Goal: Information Seeking & Learning: Find contact information

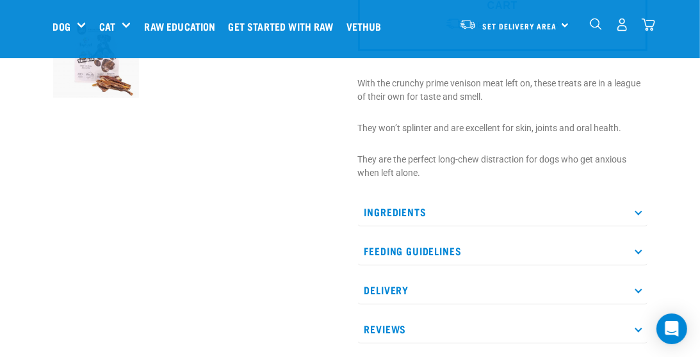
scroll to position [385, 0]
click at [396, 209] on p "Ingredients" at bounding box center [502, 210] width 289 height 29
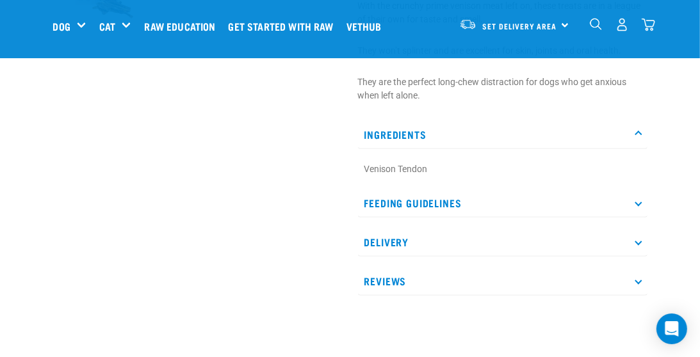
scroll to position [465, 0]
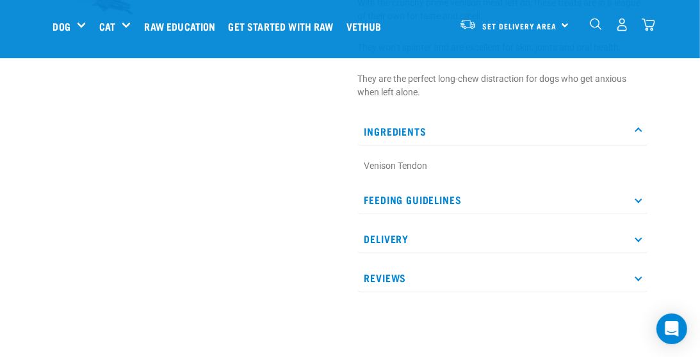
click at [387, 198] on p "Feeding Guidelines" at bounding box center [502, 200] width 289 height 29
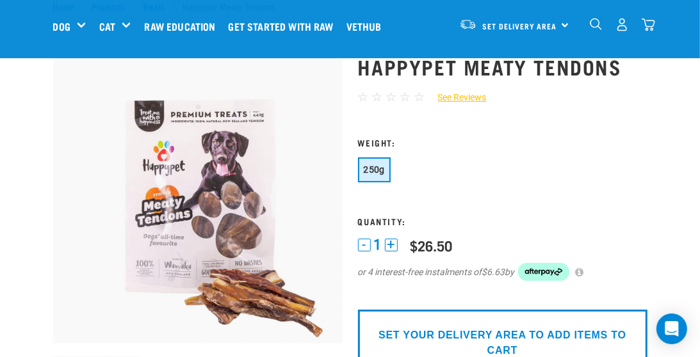
scroll to position [26, 0]
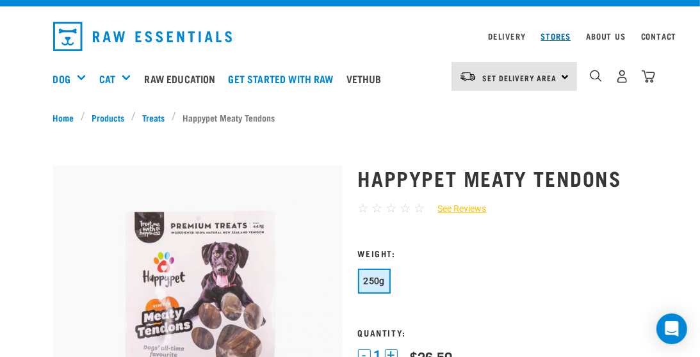
click at [556, 38] on link "Stores" at bounding box center [556, 36] width 30 height 4
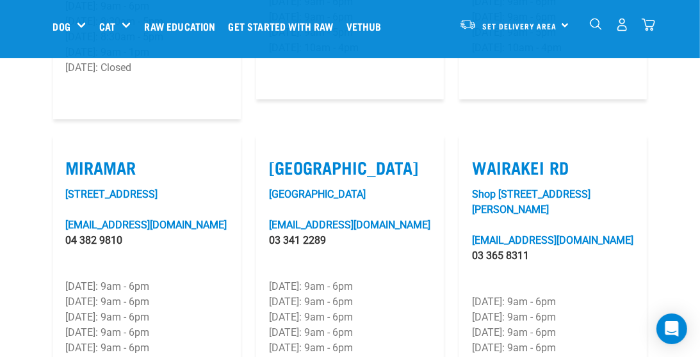
scroll to position [2012, 0]
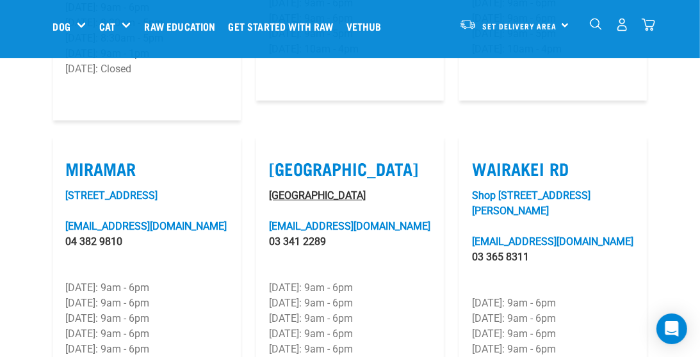
click at [334, 189] on link "Unit 23, Tower Junction" at bounding box center [317, 195] width 97 height 12
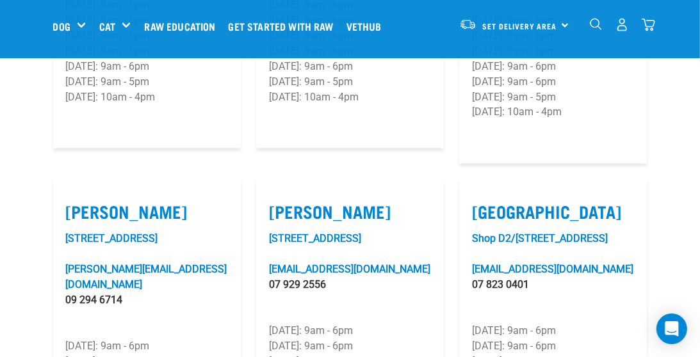
scroll to position [1311, 0]
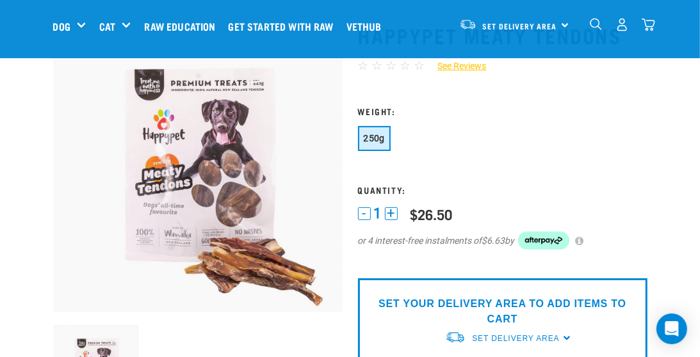
scroll to position [73, 0]
